Goal: Task Accomplishment & Management: Manage account settings

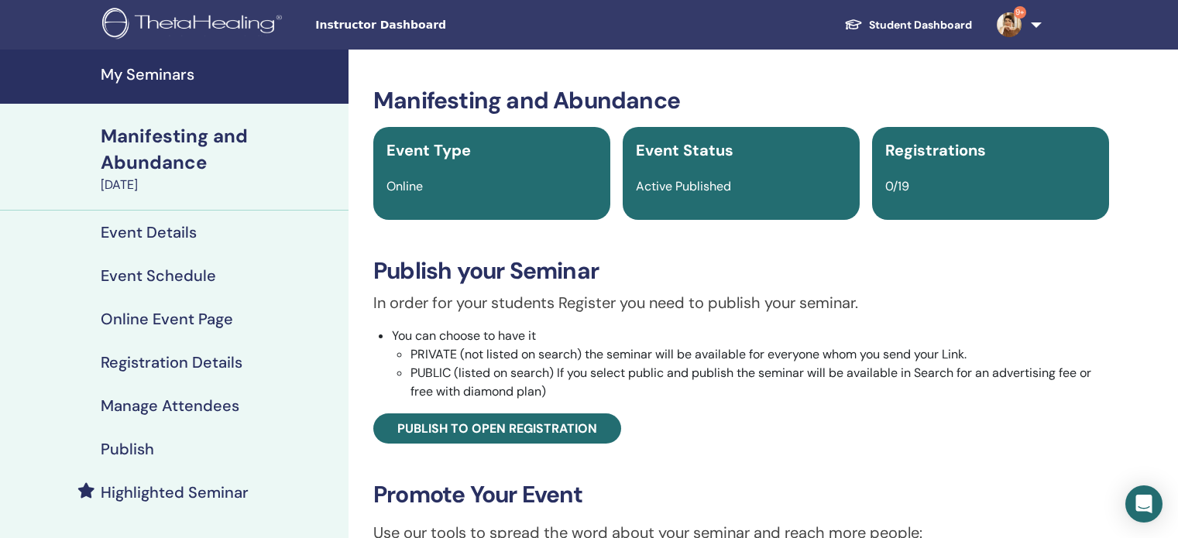
scroll to position [387, 0]
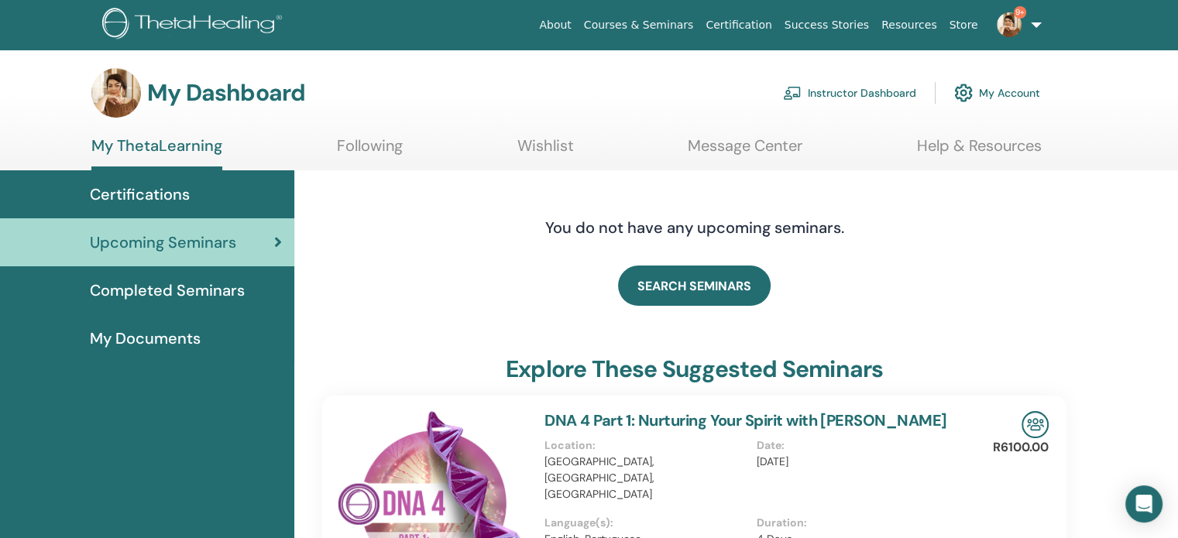
click at [893, 91] on link "Instructor Dashboard" at bounding box center [849, 93] width 133 height 34
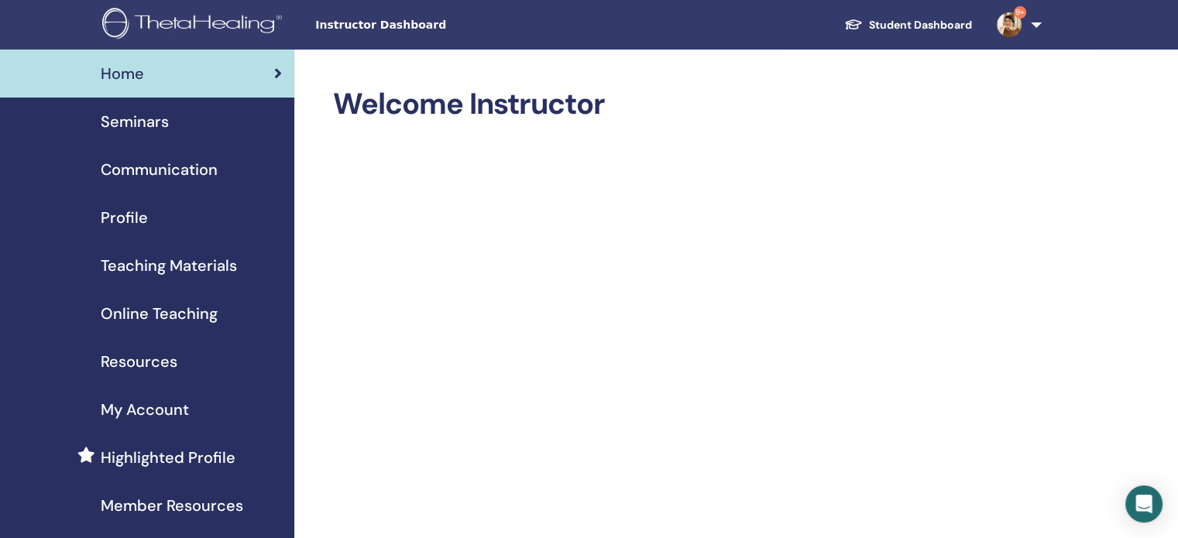
click at [105, 120] on span "Seminars" at bounding box center [135, 121] width 68 height 23
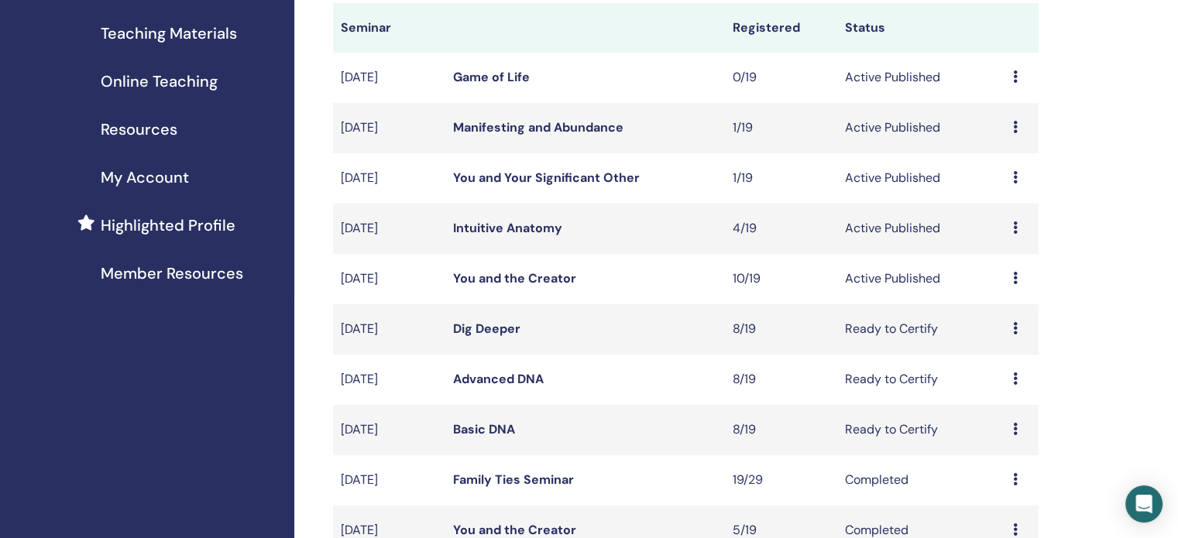
scroll to position [232, 0]
click at [535, 279] on link "You and the Creator" at bounding box center [514, 278] width 123 height 16
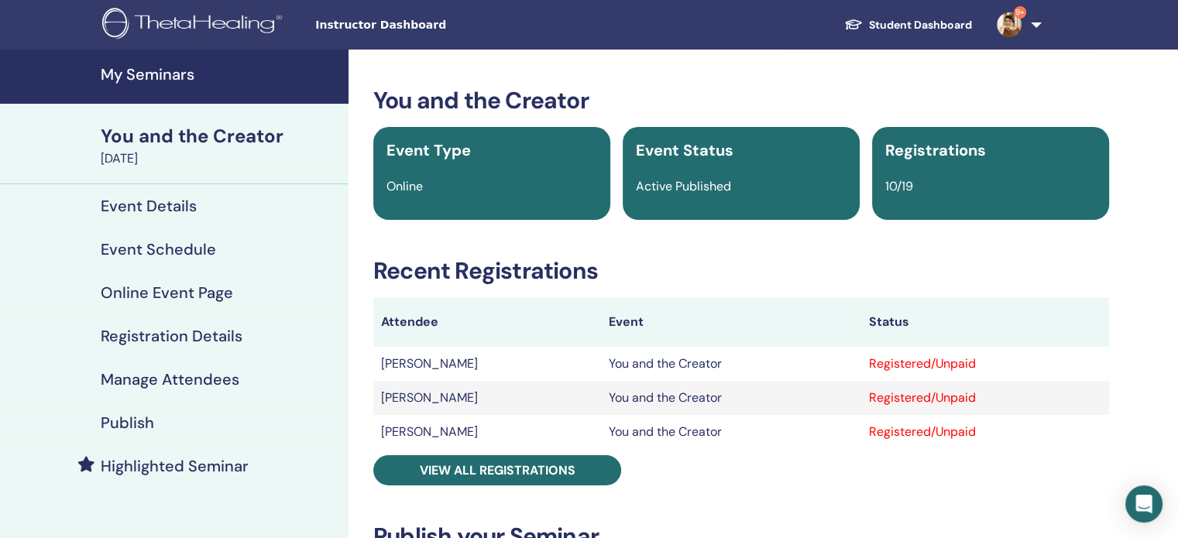
click at [228, 382] on h4 "Manage Attendees" at bounding box center [170, 379] width 139 height 19
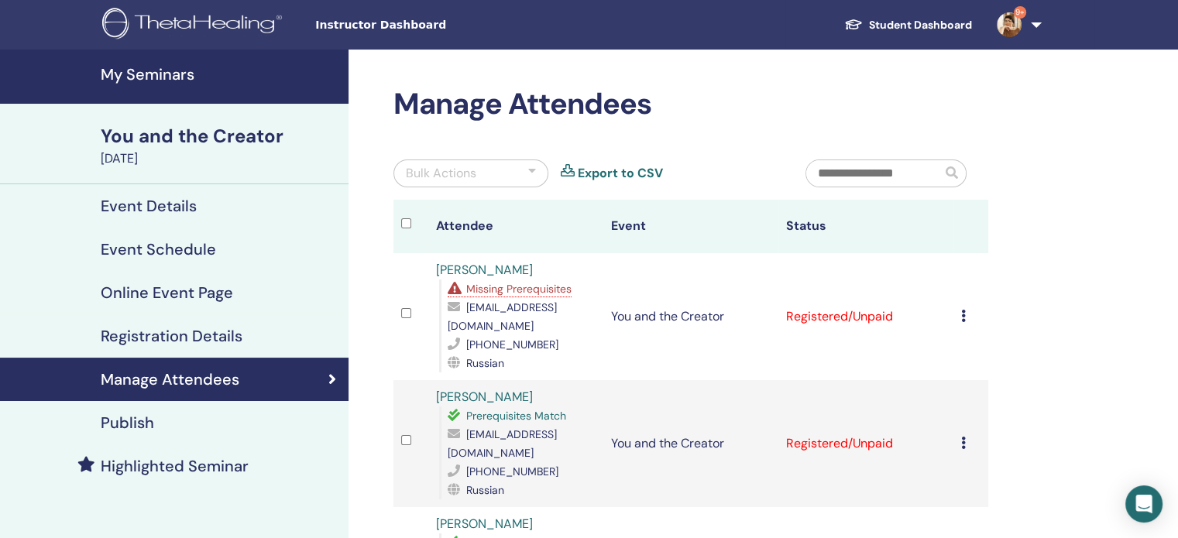
click at [962, 311] on icon at bounding box center [963, 316] width 5 height 12
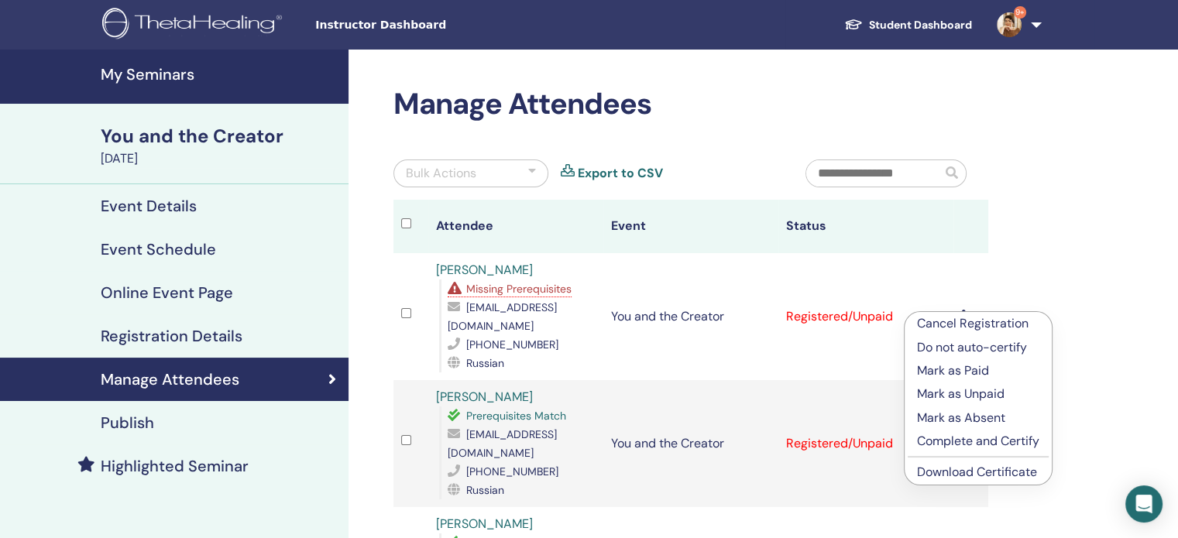
click at [957, 442] on p "Complete and Certify" at bounding box center [978, 441] width 122 height 19
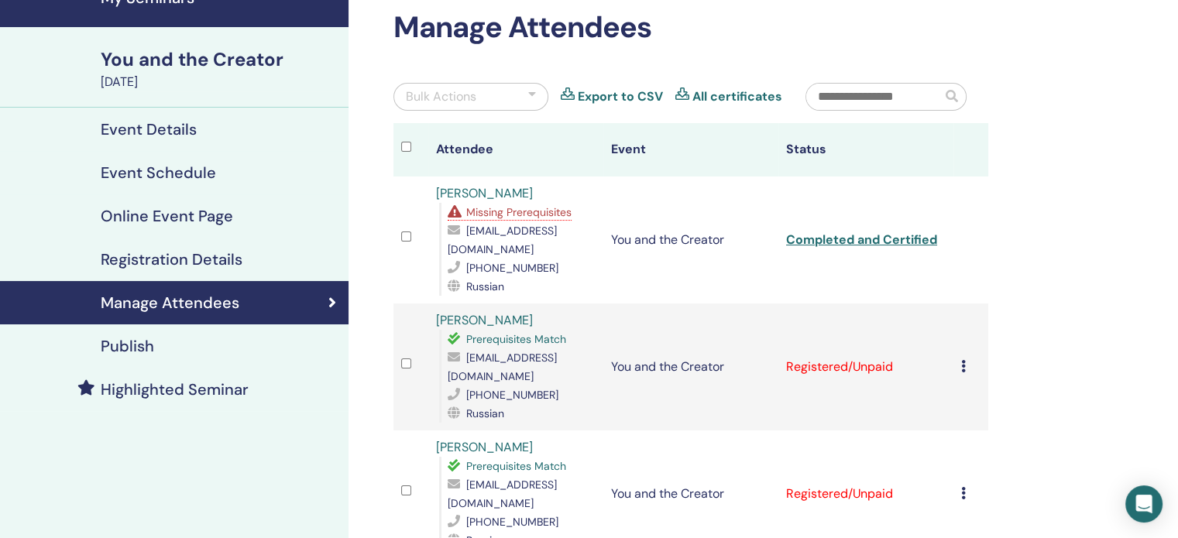
scroll to position [232, 0]
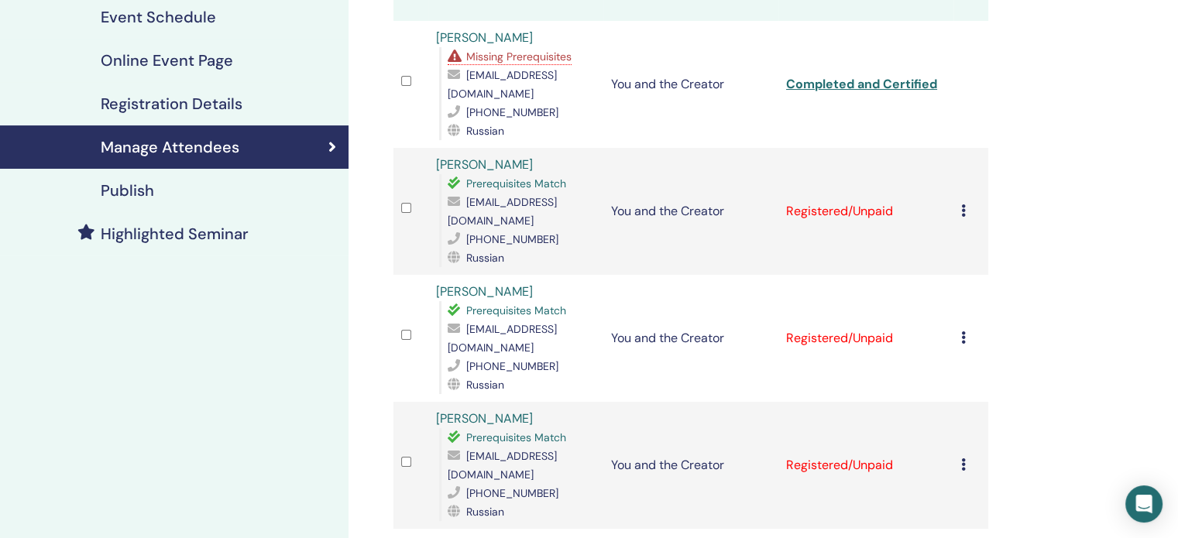
click at [961, 204] on icon at bounding box center [963, 210] width 5 height 12
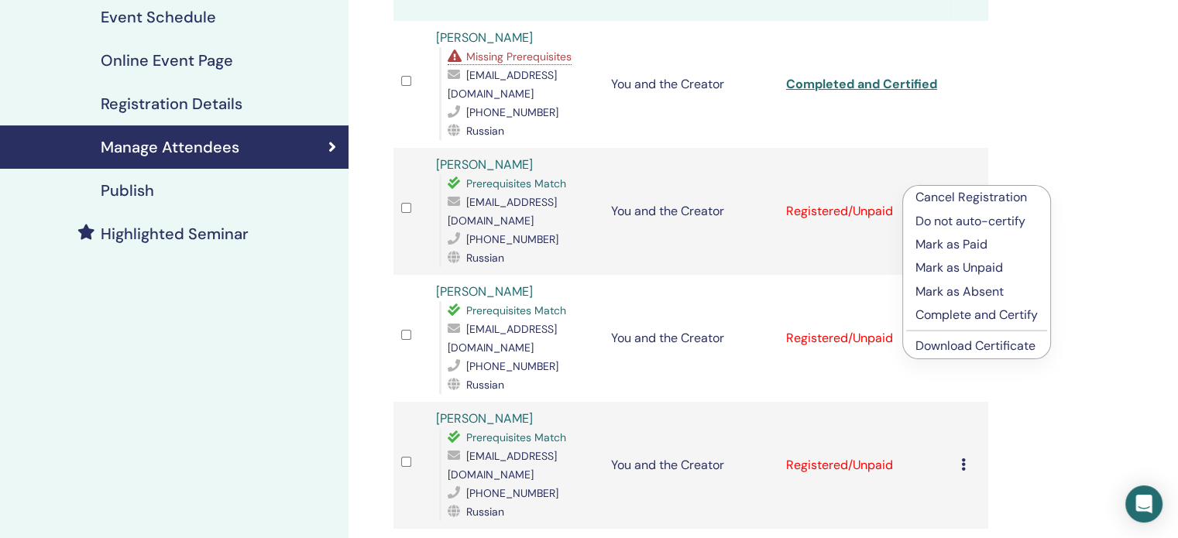
click at [923, 316] on p "Complete and Certify" at bounding box center [976, 315] width 122 height 19
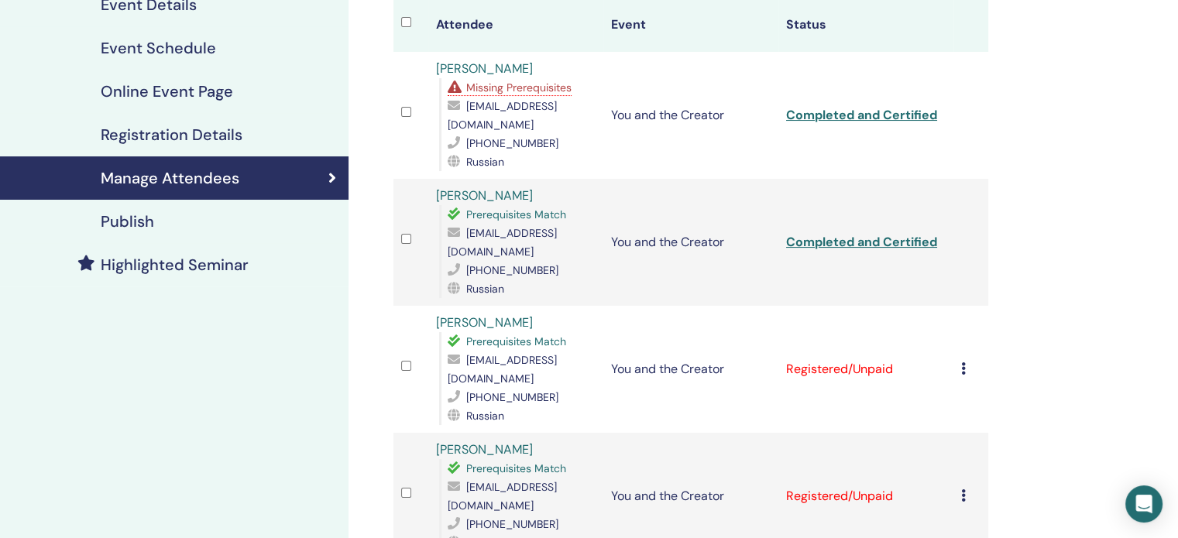
scroll to position [232, 0]
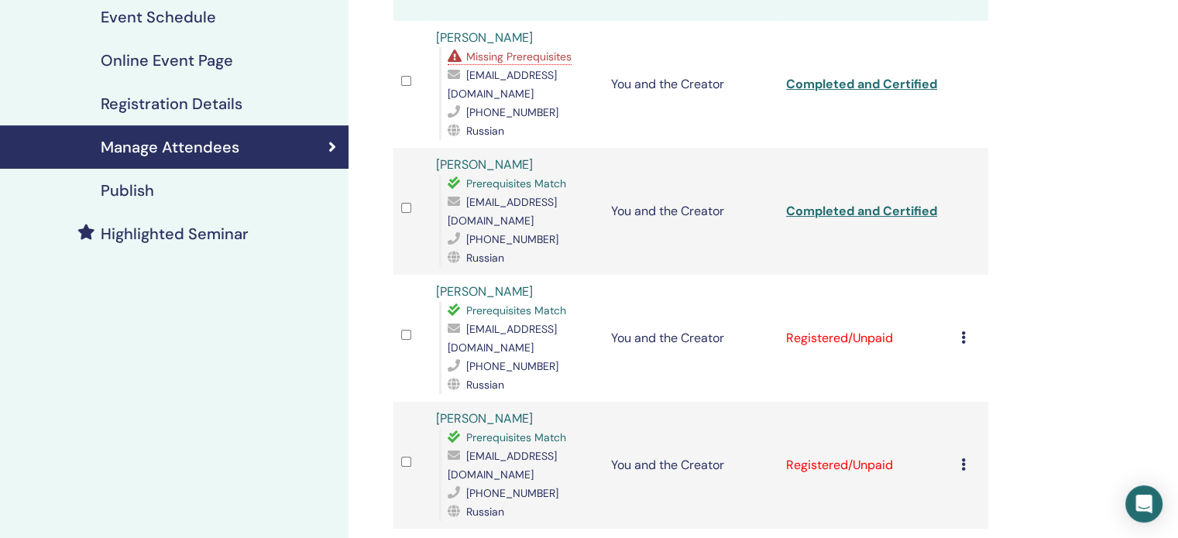
click at [963, 331] on icon at bounding box center [963, 337] width 5 height 12
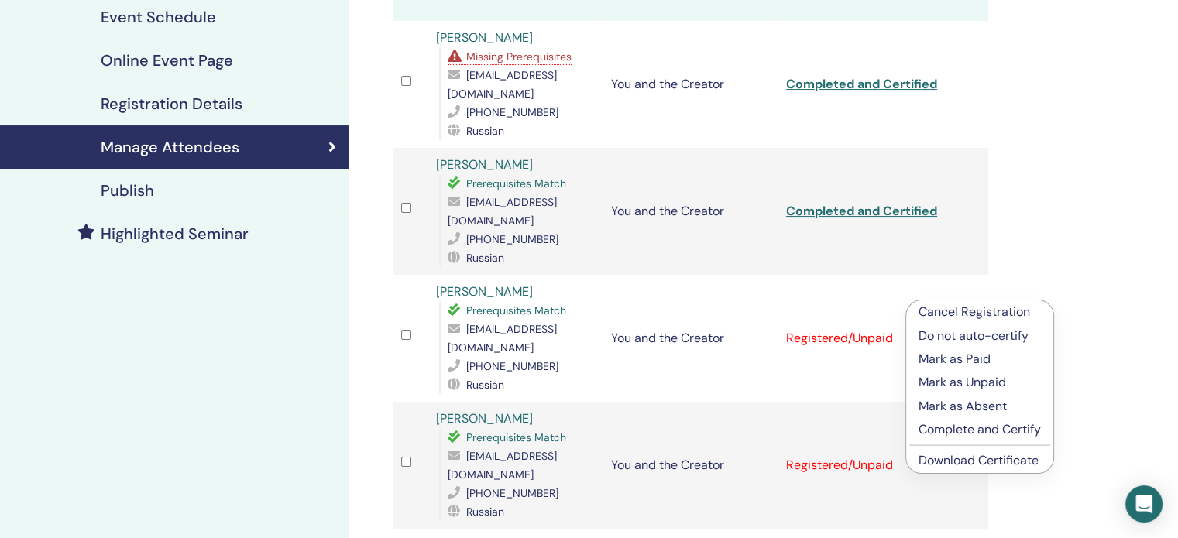
click at [944, 423] on p "Complete and Certify" at bounding box center [979, 429] width 122 height 19
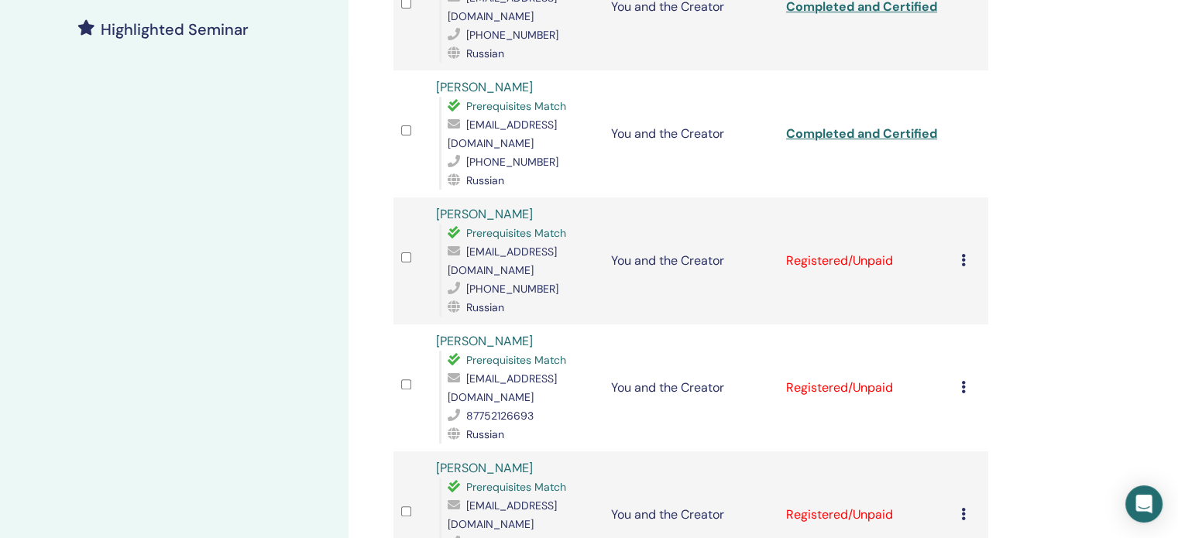
scroll to position [465, 0]
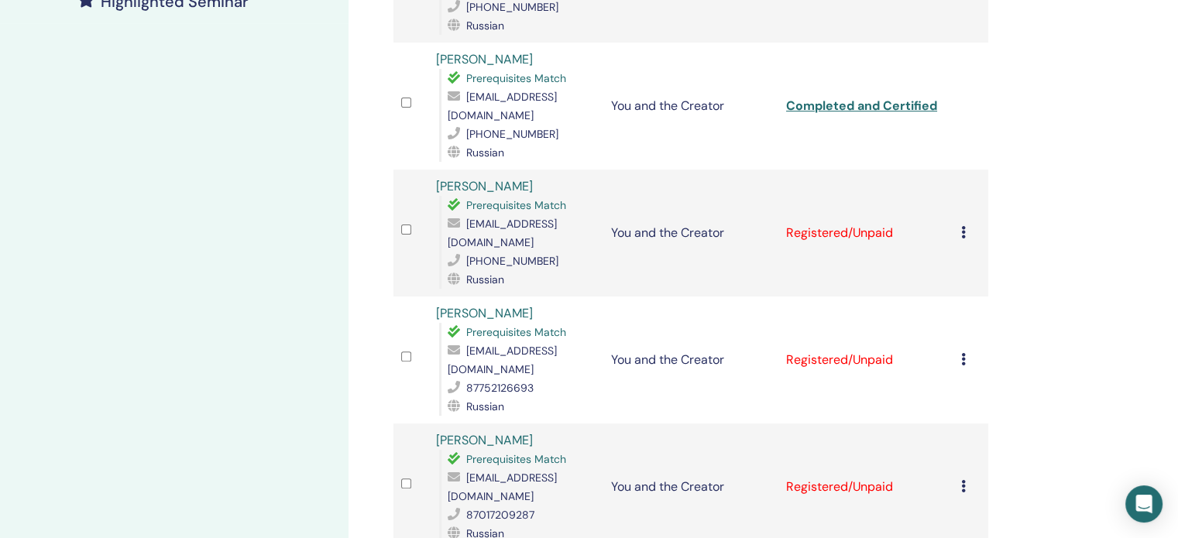
click at [963, 226] on icon at bounding box center [963, 232] width 5 height 12
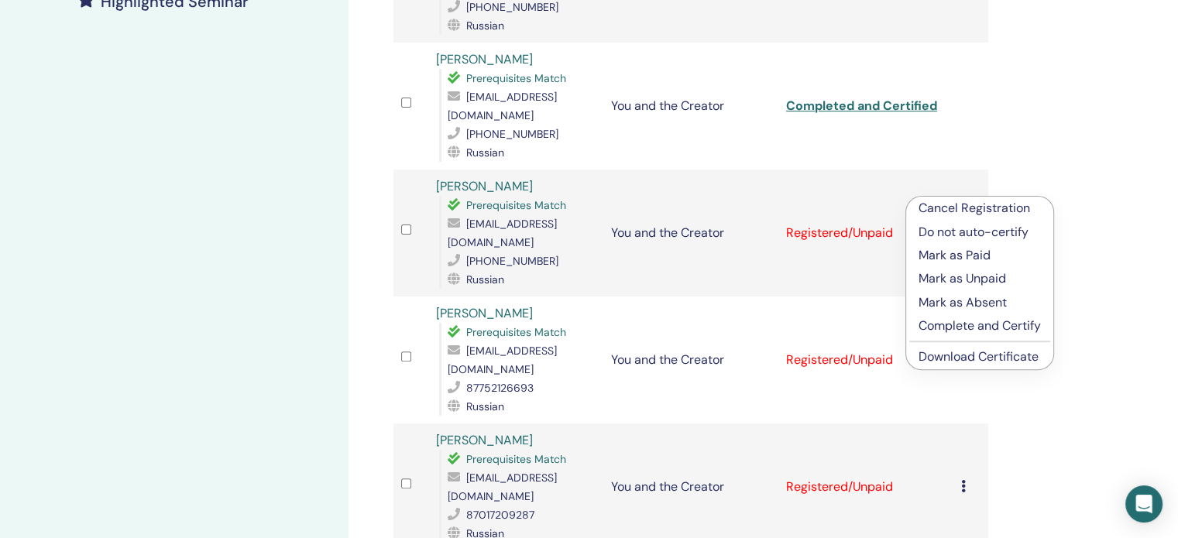
click at [956, 326] on p "Complete and Certify" at bounding box center [979, 326] width 122 height 19
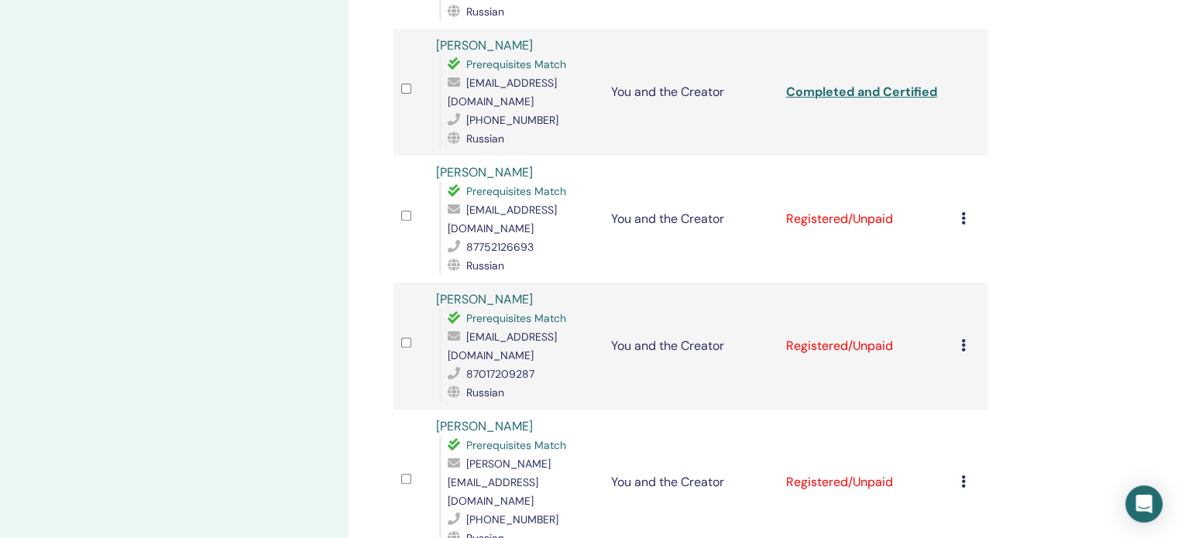
scroll to position [619, 0]
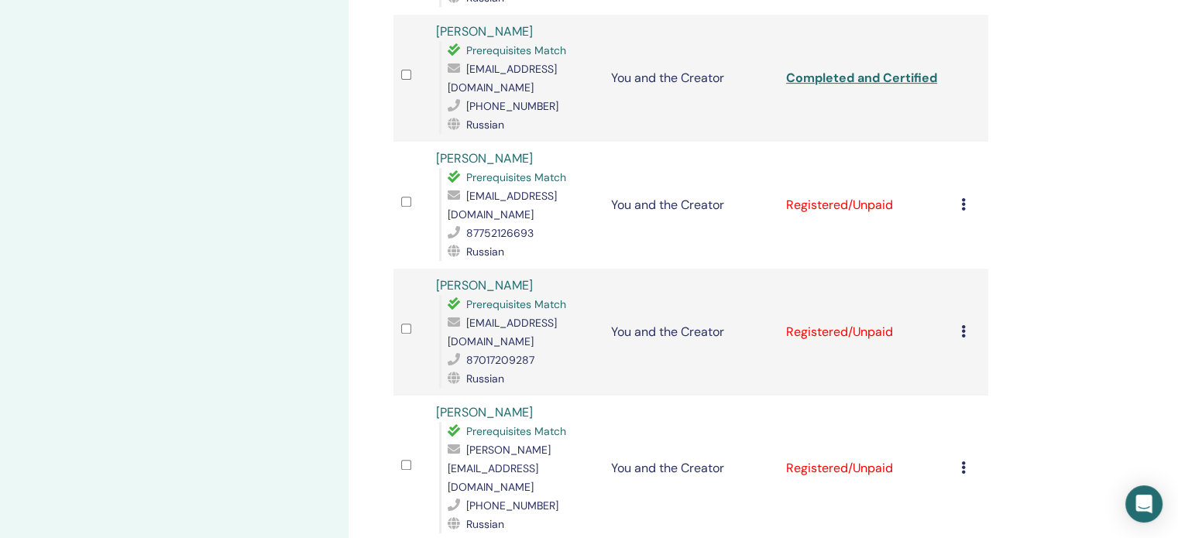
click at [963, 198] on icon at bounding box center [963, 204] width 5 height 12
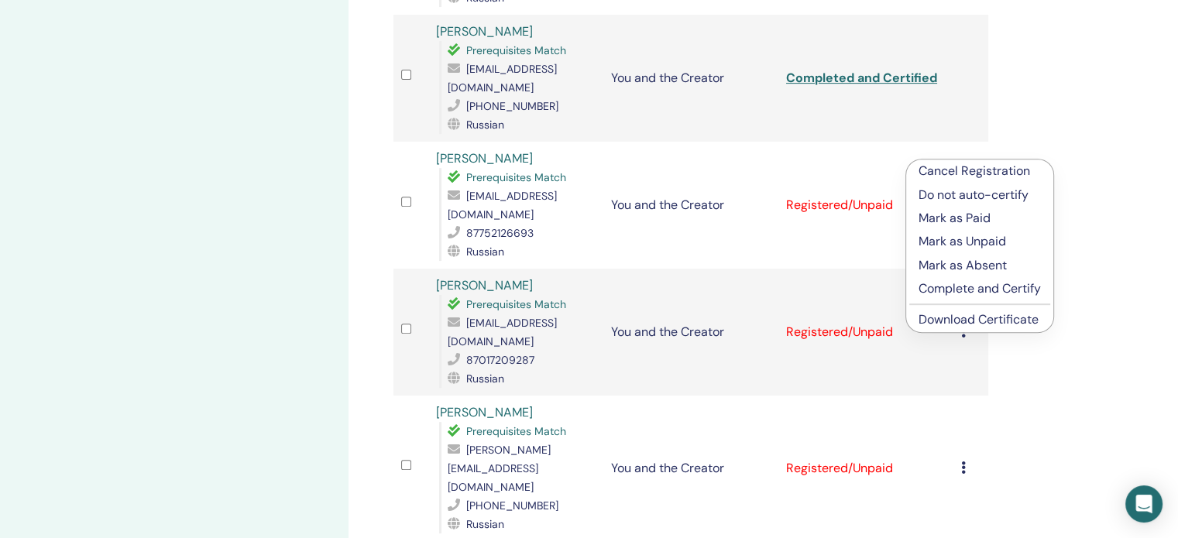
click at [957, 283] on p "Complete and Certify" at bounding box center [979, 288] width 122 height 19
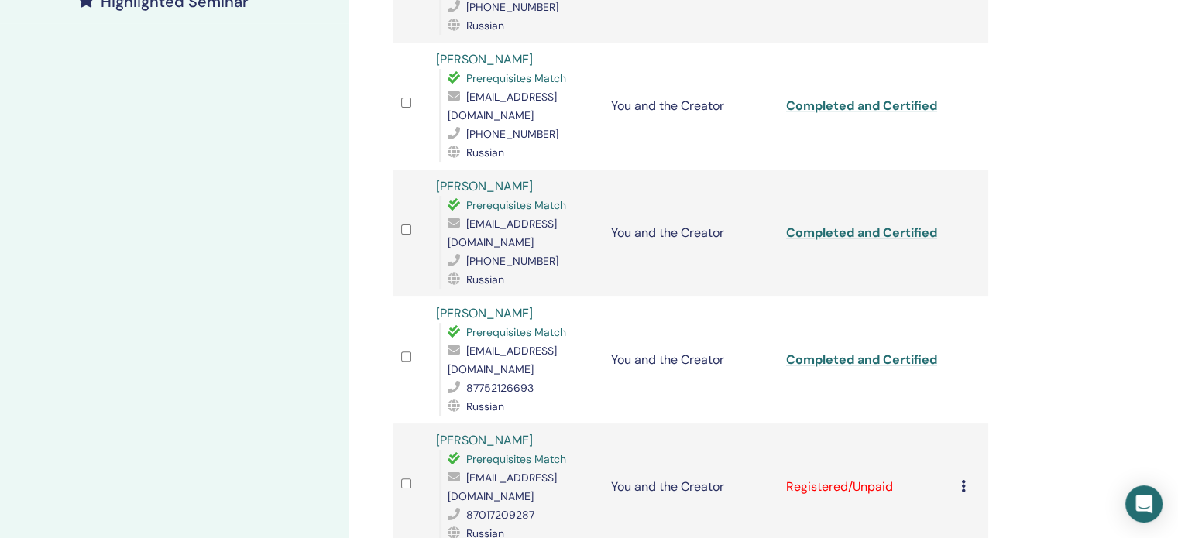
scroll to position [697, 0]
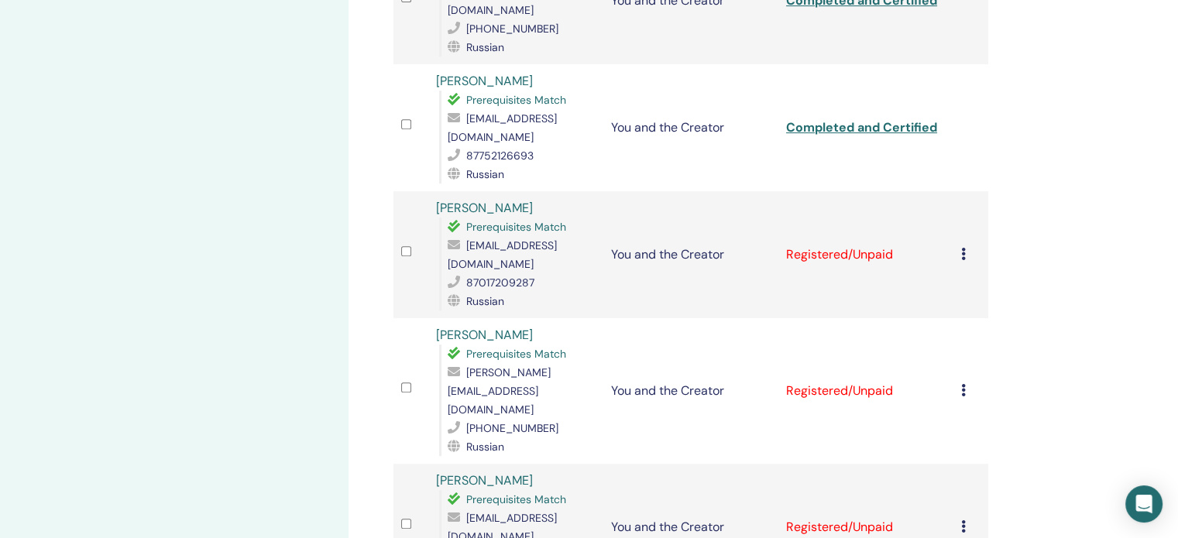
click at [962, 248] on icon at bounding box center [963, 254] width 5 height 12
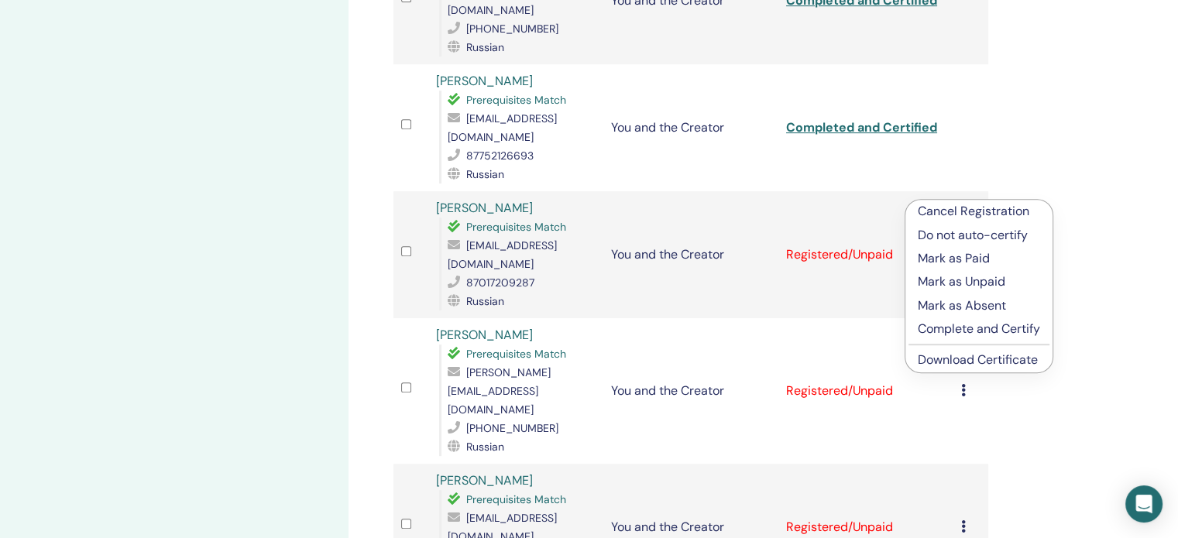
click at [929, 328] on p "Complete and Certify" at bounding box center [978, 329] width 122 height 19
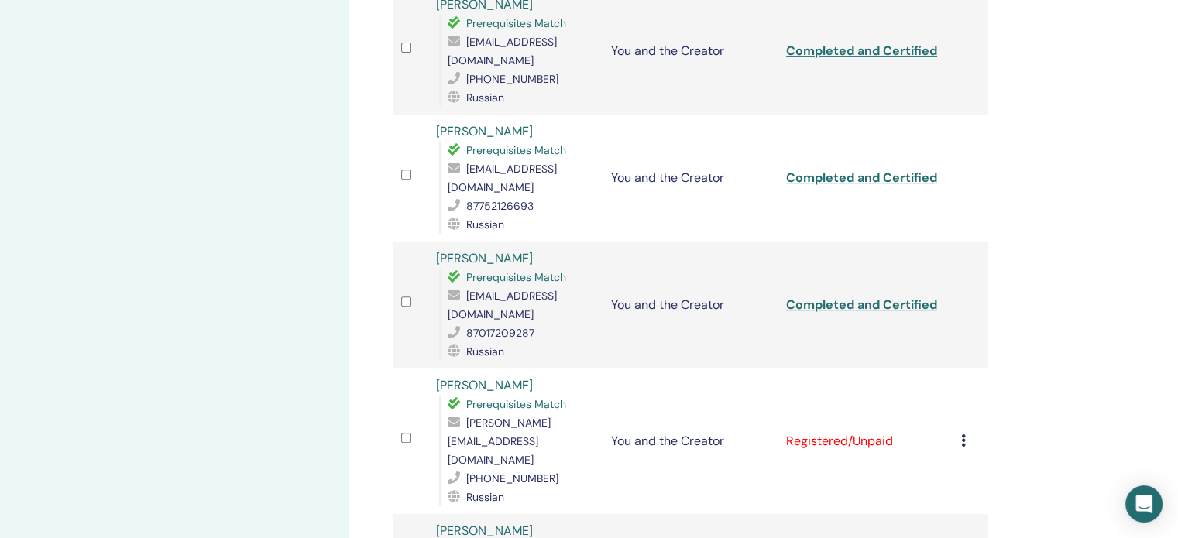
scroll to position [852, 0]
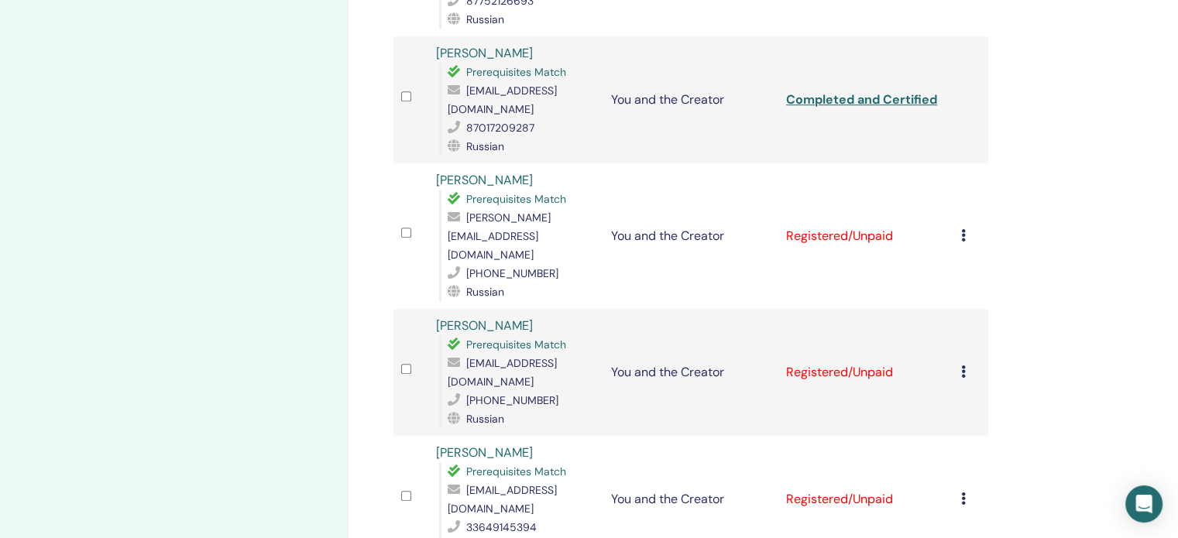
click at [965, 227] on div "Cancel Registration Do not auto-certify Mark as Paid Mark as Unpaid Mark as Abs…" at bounding box center [970, 236] width 19 height 19
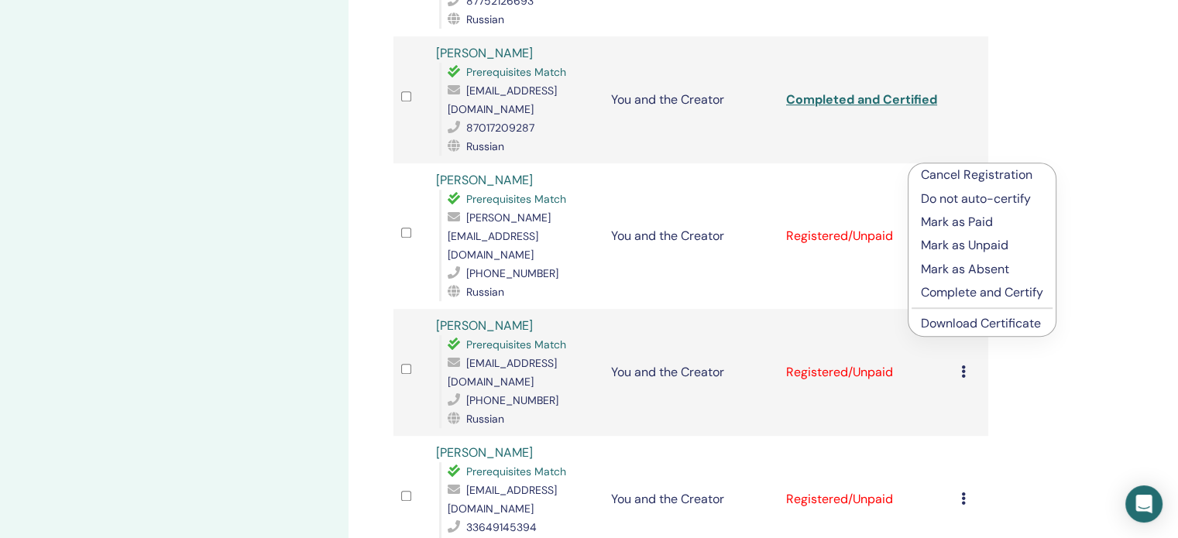
click at [937, 287] on p "Complete and Certify" at bounding box center [982, 292] width 122 height 19
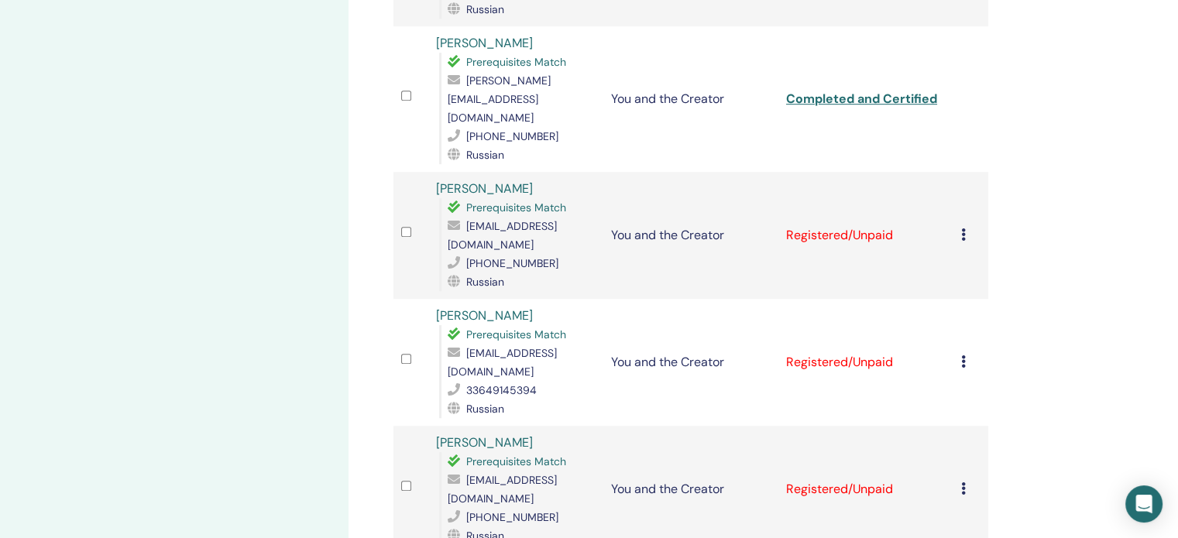
scroll to position [1007, 0]
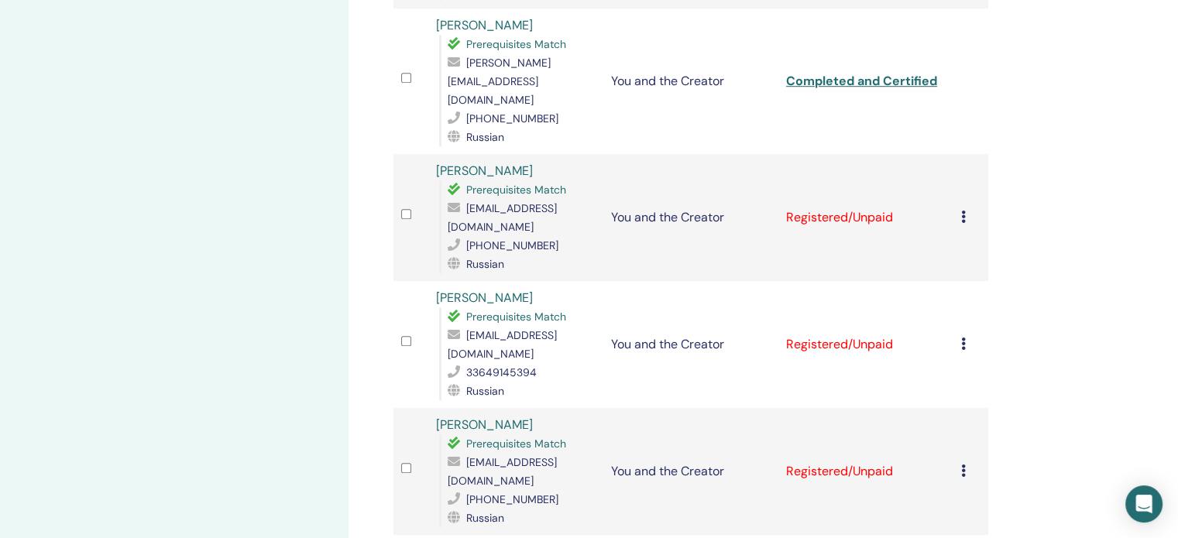
click at [962, 211] on icon at bounding box center [963, 217] width 5 height 12
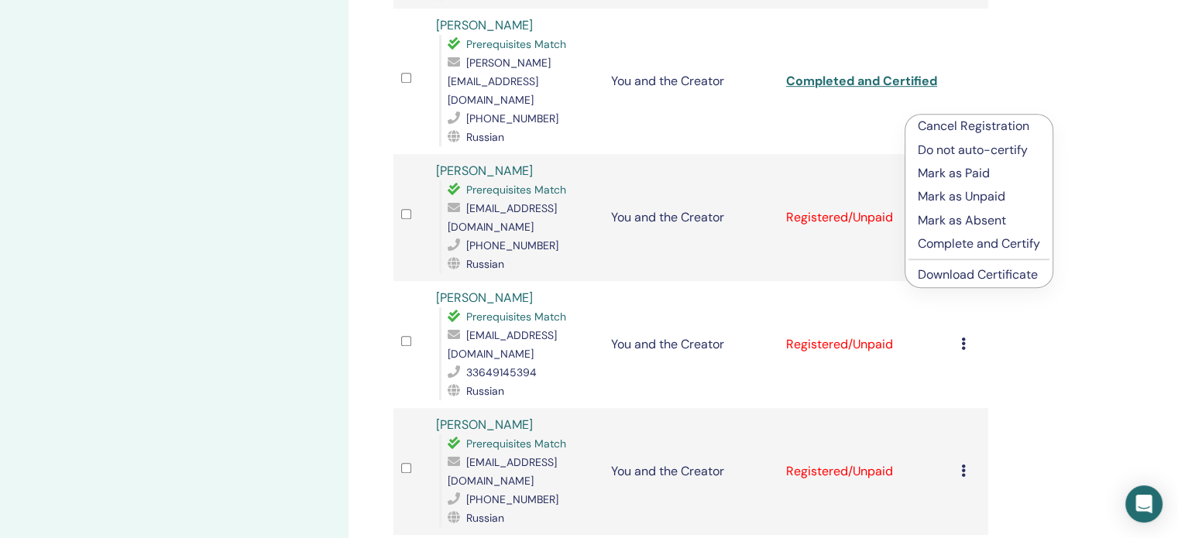
click at [935, 244] on p "Complete and Certify" at bounding box center [978, 244] width 122 height 19
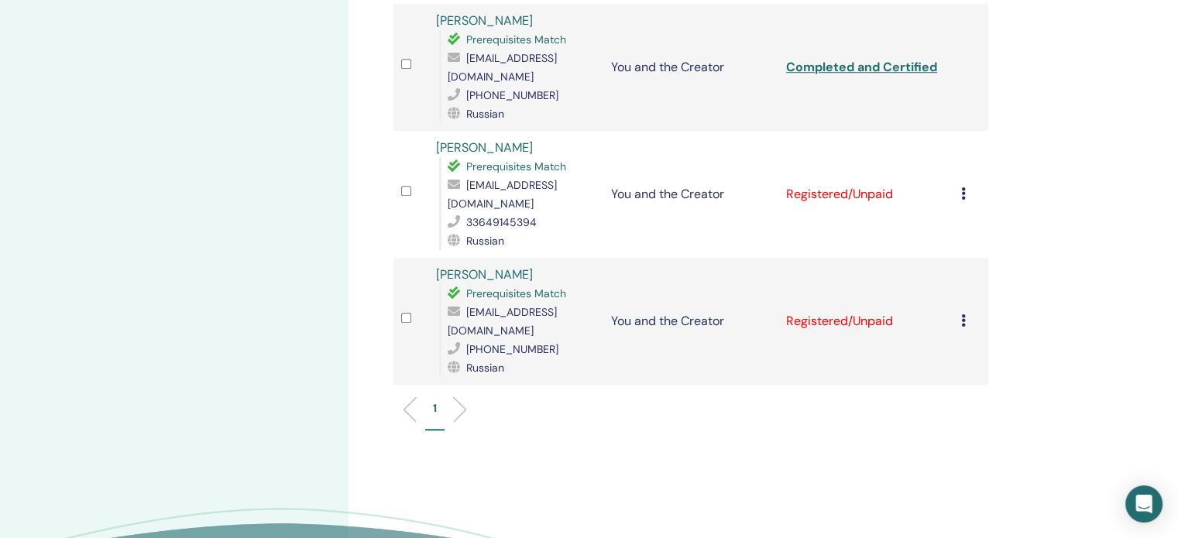
scroll to position [1084, 0]
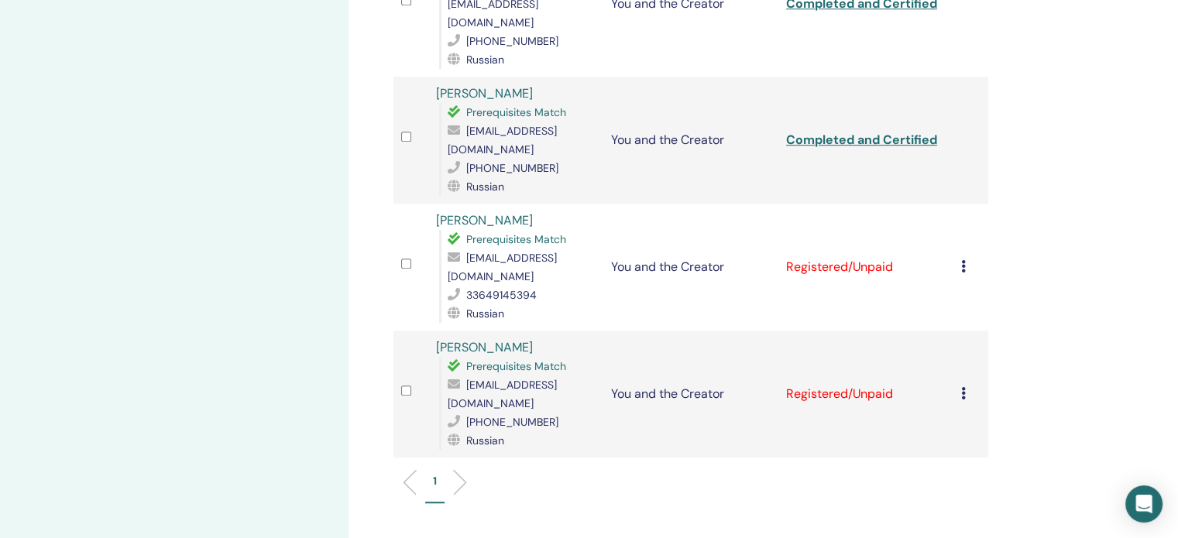
click at [963, 260] on icon at bounding box center [963, 266] width 5 height 12
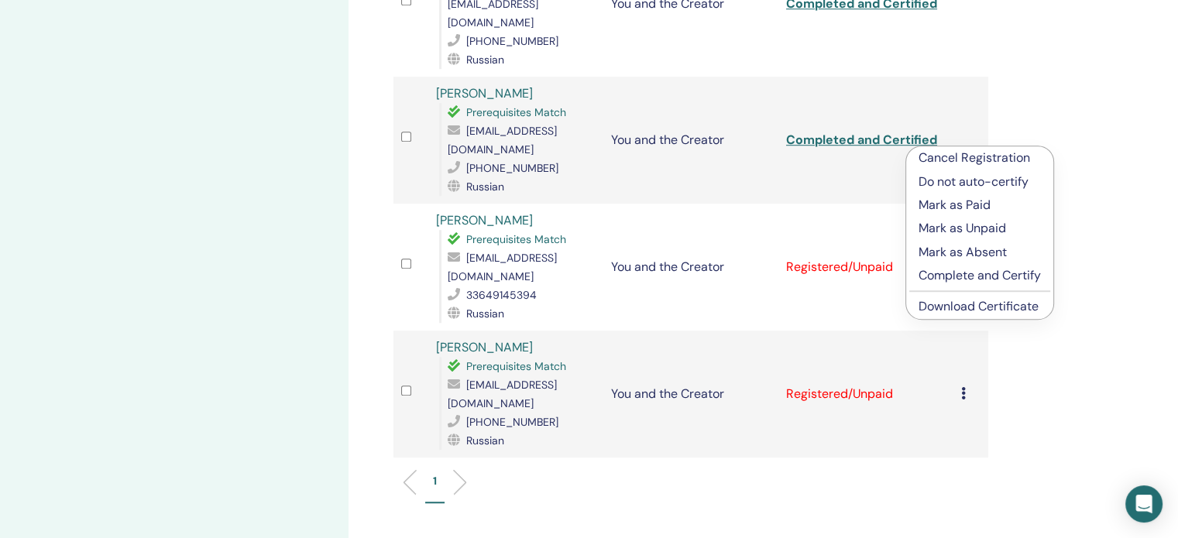
click at [957, 276] on p "Complete and Certify" at bounding box center [979, 275] width 122 height 19
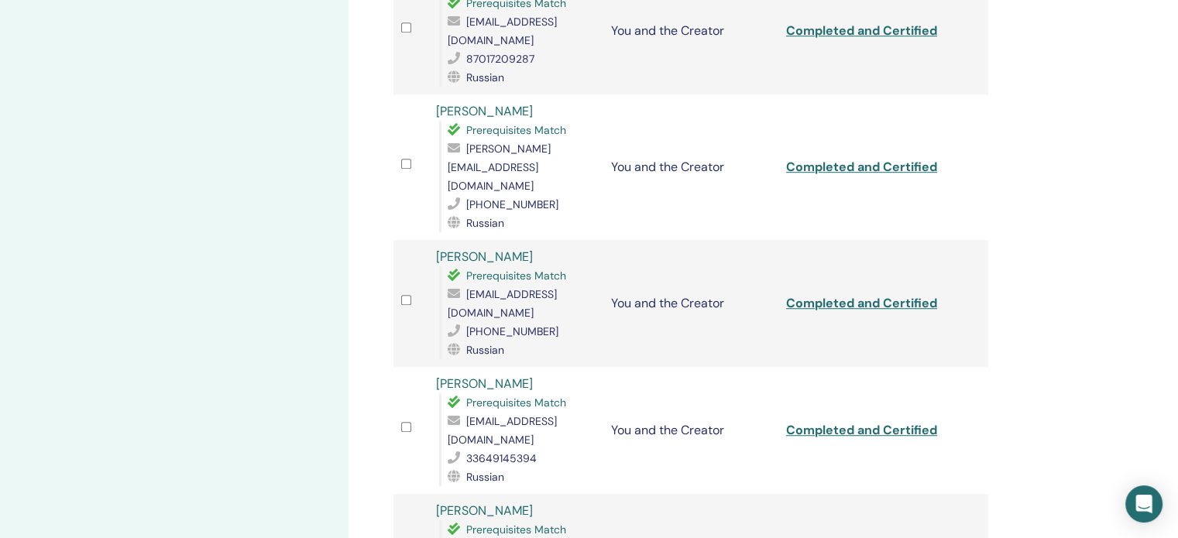
scroll to position [1161, 0]
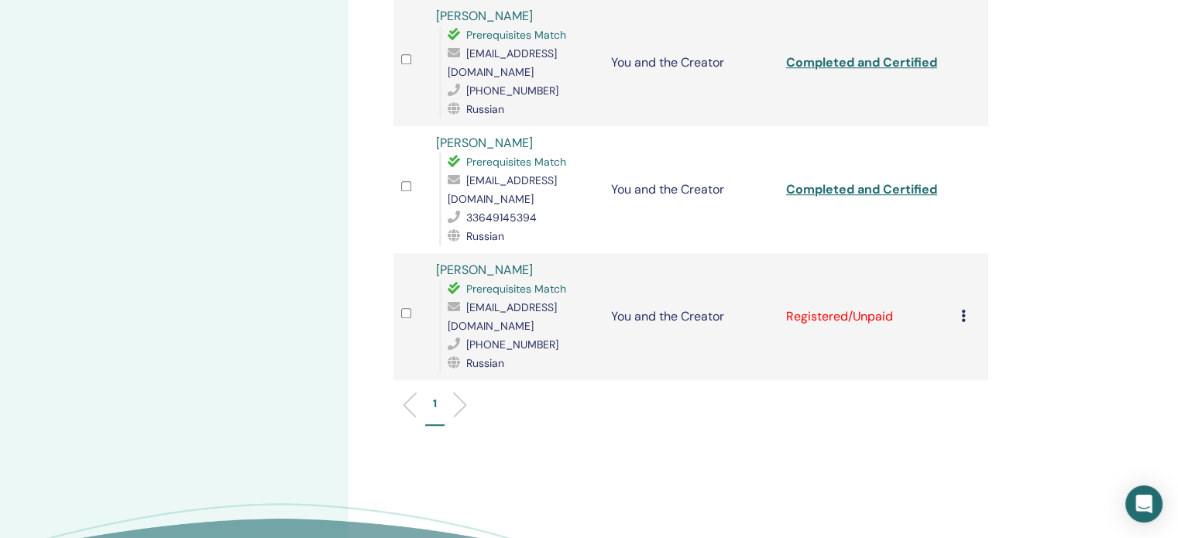
click at [961, 310] on icon at bounding box center [963, 316] width 5 height 12
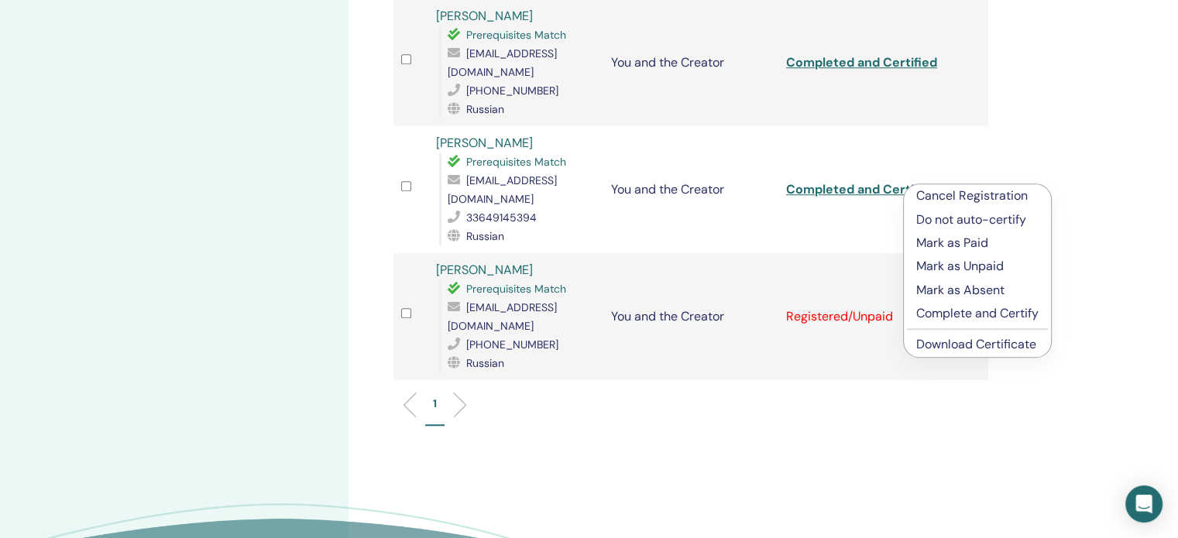
click at [938, 312] on p "Complete and Certify" at bounding box center [977, 313] width 122 height 19
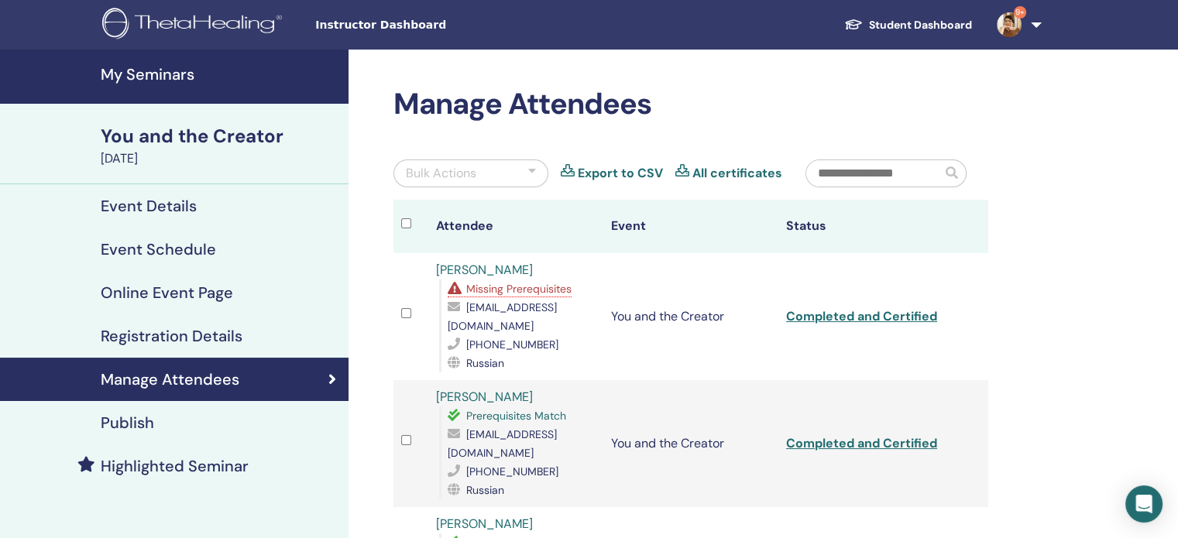
click at [111, 68] on h4 "My Seminars" at bounding box center [220, 74] width 238 height 19
